Goal: Check status: Check status

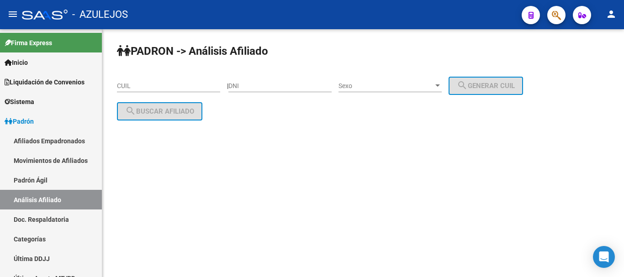
click at [253, 90] on div "DNI" at bounding box center [279, 83] width 103 height 18
paste input "21526694"
type input "21526694"
click at [369, 83] on span "Sexo" at bounding box center [386, 86] width 95 height 8
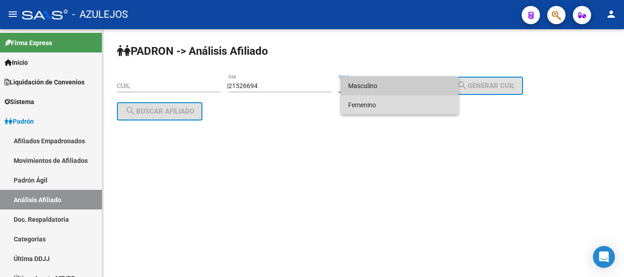
click at [372, 106] on span "Femenino" at bounding box center [399, 104] width 103 height 19
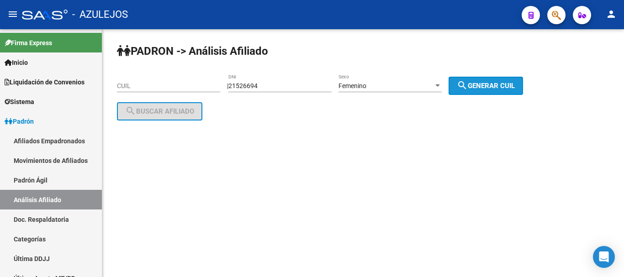
click at [480, 84] on span "search Generar CUIL" at bounding box center [486, 86] width 58 height 8
type input "27-21526694-5"
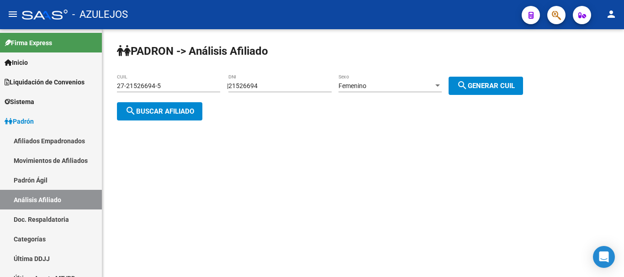
click at [158, 109] on span "search Buscar afiliado" at bounding box center [159, 111] width 69 height 8
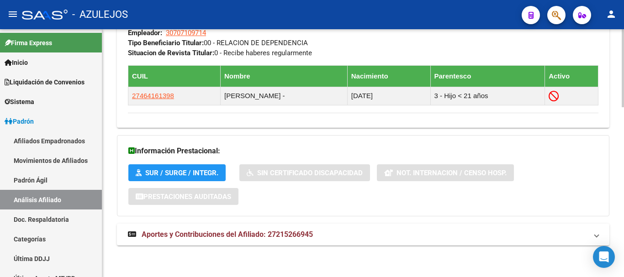
scroll to position [541, 0]
